Goal: Task Accomplishment & Management: Use online tool/utility

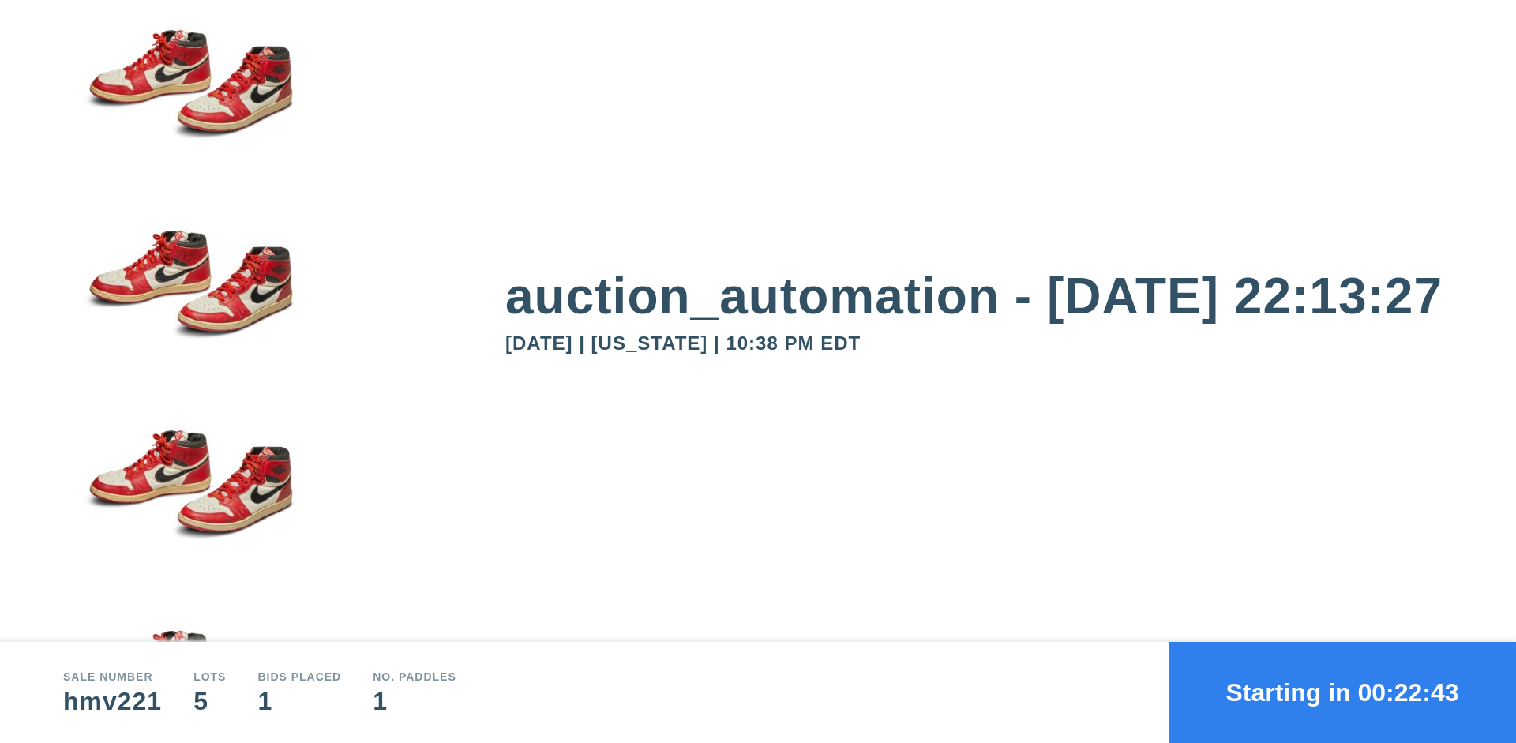
click at [1343, 693] on button "Starting in 00:22:43" at bounding box center [1342, 692] width 347 height 101
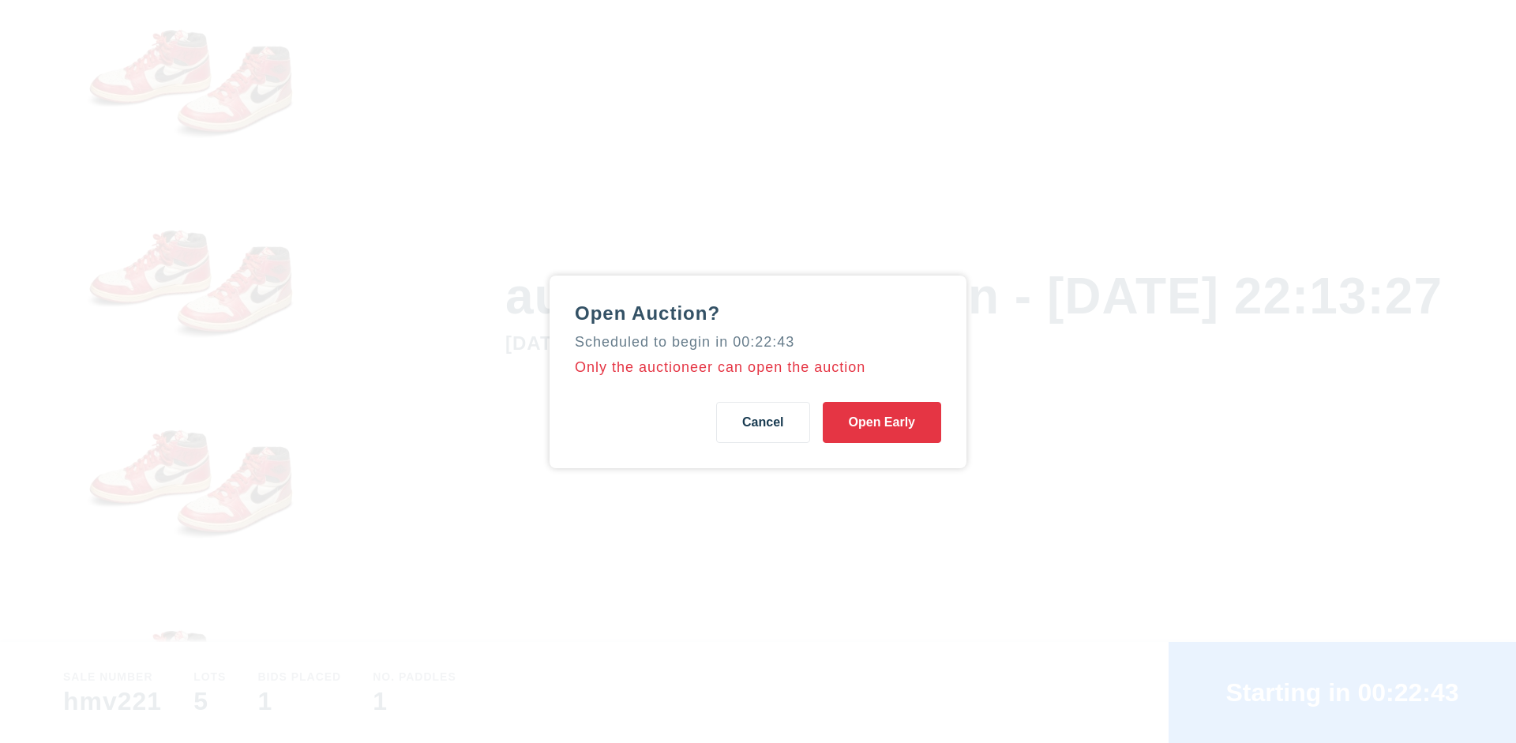
click at [882, 422] on button "Open Early" at bounding box center [882, 422] width 118 height 41
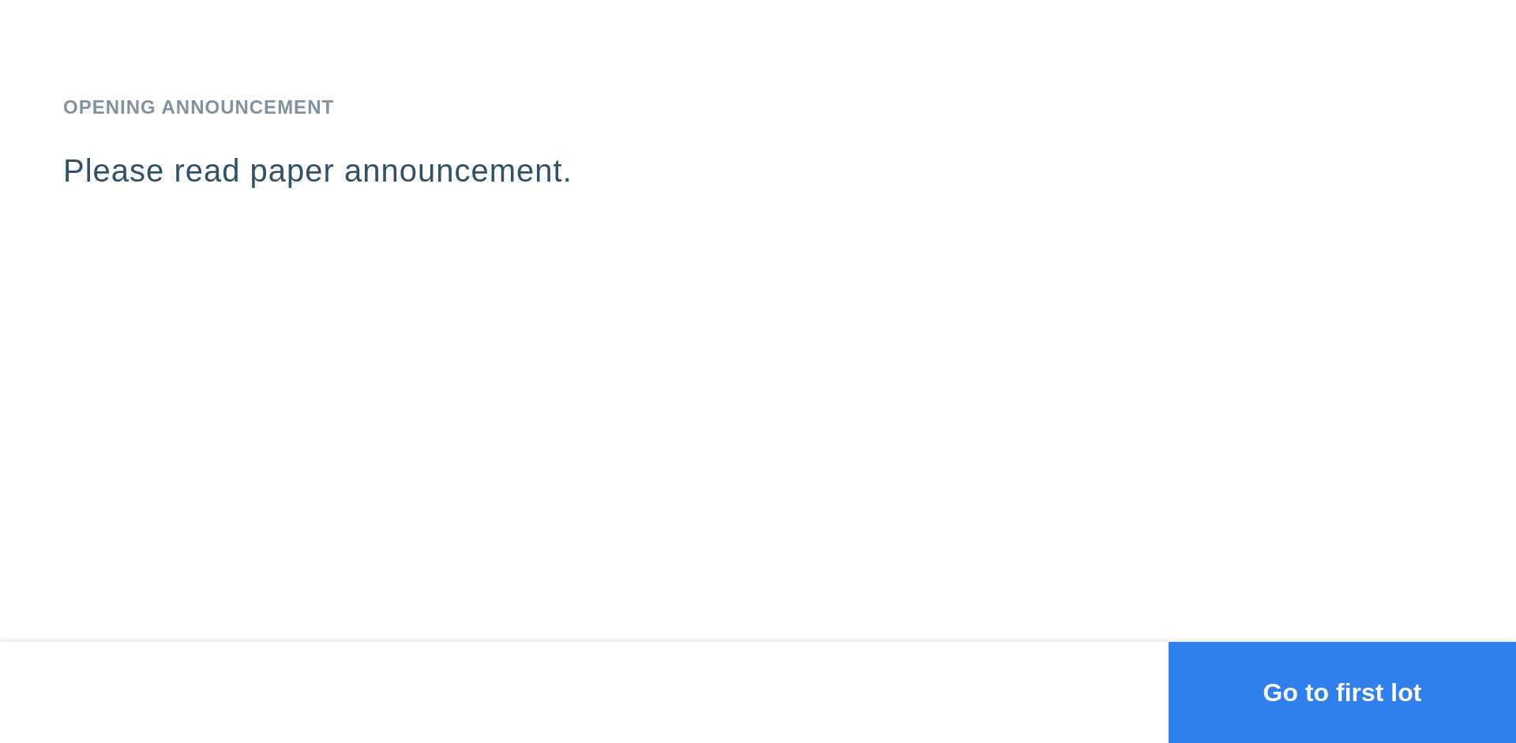
click at [1343, 693] on button "Go to first lot" at bounding box center [1342, 692] width 347 height 101
